Goal: Information Seeking & Learning: Get advice/opinions

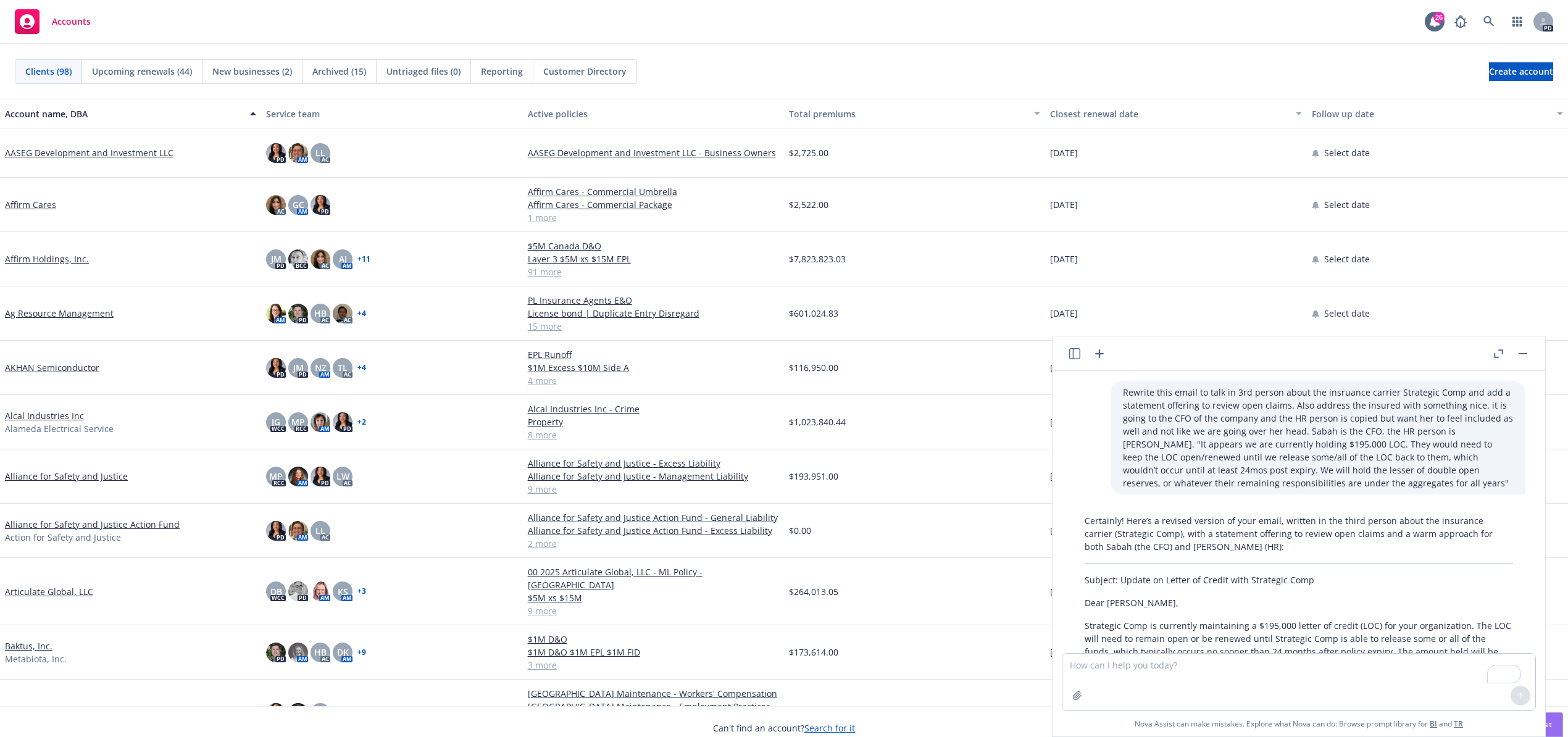
scroll to position [151, 0]
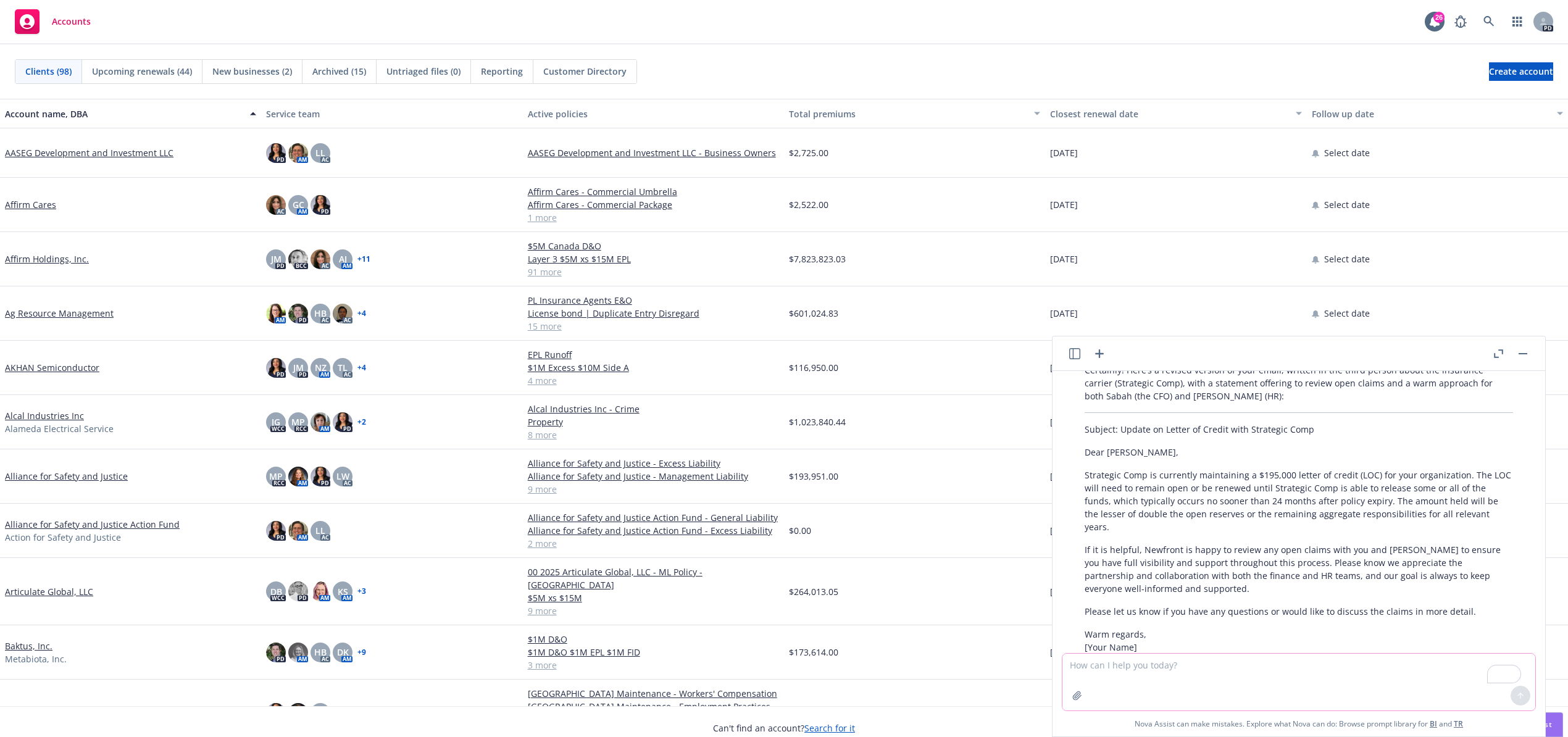
click at [1198, 685] on textarea "To enrich screen reader interactions, please activate Accessibility in Grammarl…" at bounding box center [1298, 683] width 473 height 57
type textarea "Provide me a 1 sentence summary about what kitchen and cater out of [GEOGRAPHIC…"
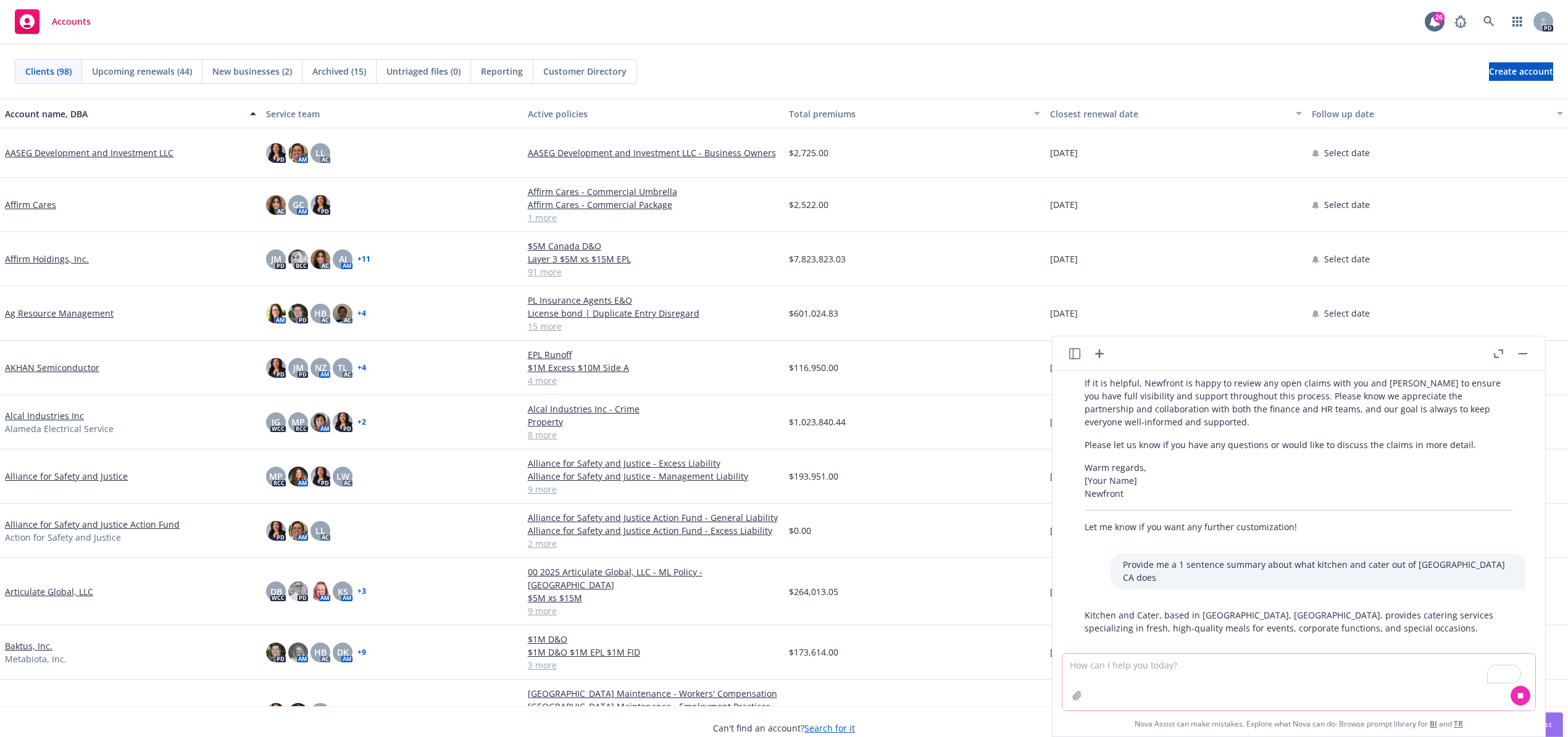
scroll to position [321, 0]
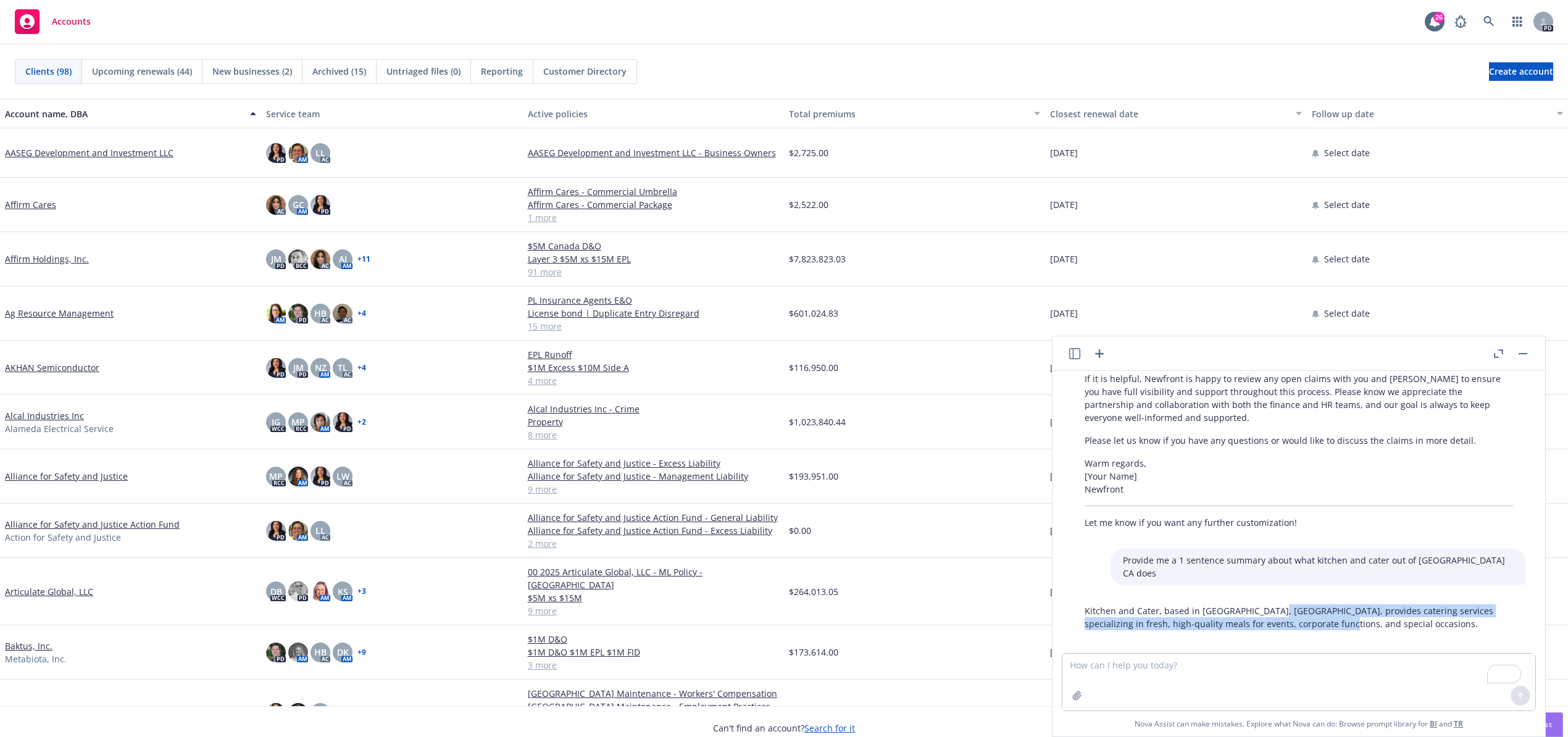
drag, startPoint x: 1267, startPoint y: 598, endPoint x: 1332, endPoint y: 615, distance: 67.2
click at [1332, 615] on p "Kitchen and Cater, based in [GEOGRAPHIC_DATA], [GEOGRAPHIC_DATA], provides cate…" at bounding box center [1298, 617] width 428 height 26
click at [1318, 610] on p "Kitchen and Cater, based in [GEOGRAPHIC_DATA], [GEOGRAPHIC_DATA], provides cate…" at bounding box center [1298, 617] width 428 height 26
drag, startPoint x: 1260, startPoint y: 595, endPoint x: 1356, endPoint y: 619, distance: 99.0
click at [1356, 619] on div "Kitchen and Cater, based in [GEOGRAPHIC_DATA], [GEOGRAPHIC_DATA], provides cate…" at bounding box center [1298, 617] width 453 height 36
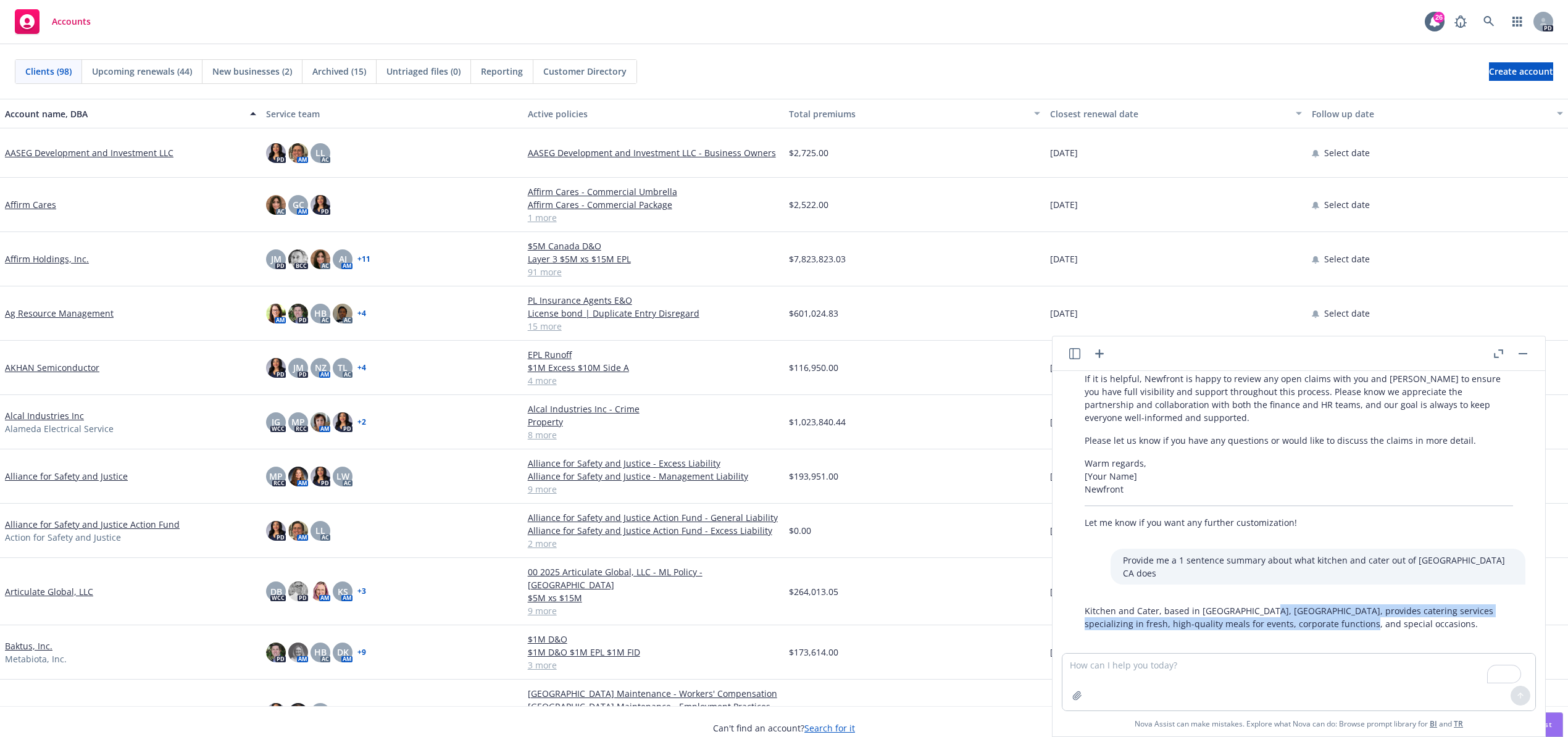
copy p "provides catering services specializing in fresh, high-quality meals for events…"
